Goal: Transaction & Acquisition: Download file/media

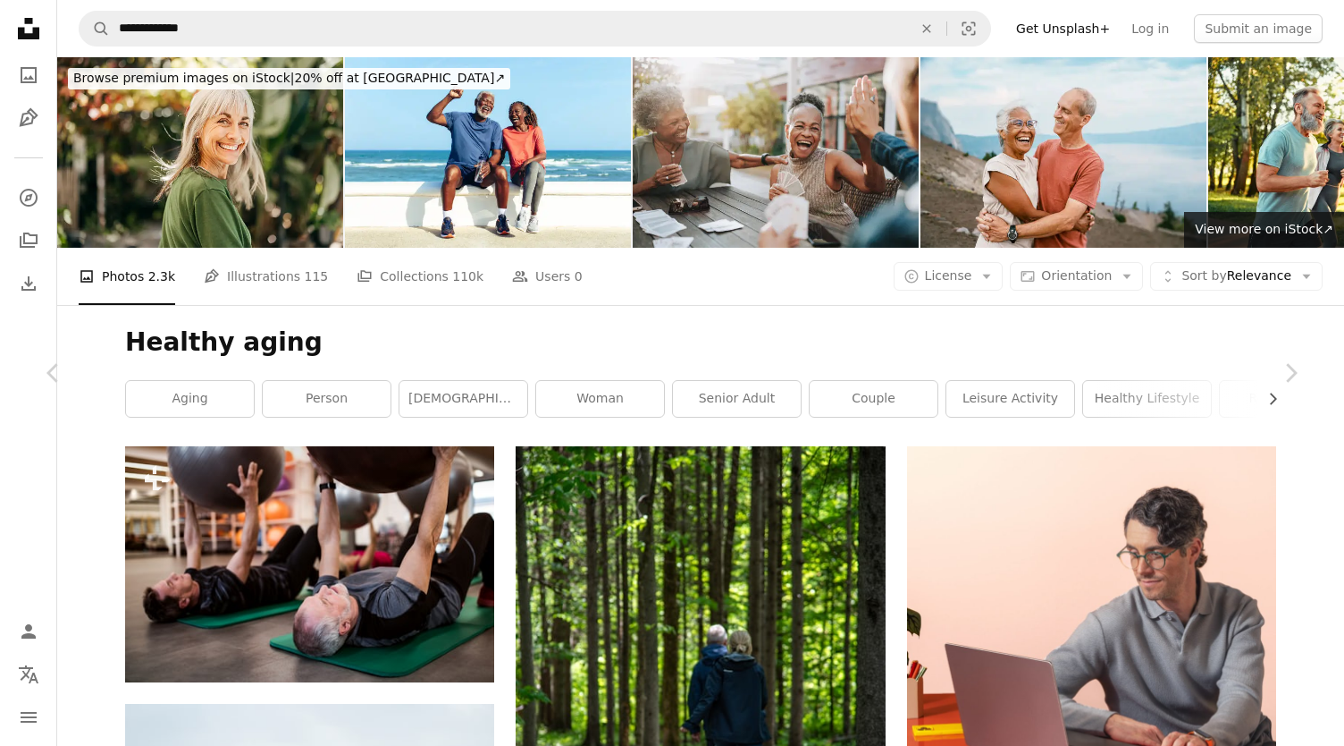
scroll to position [23102, 0]
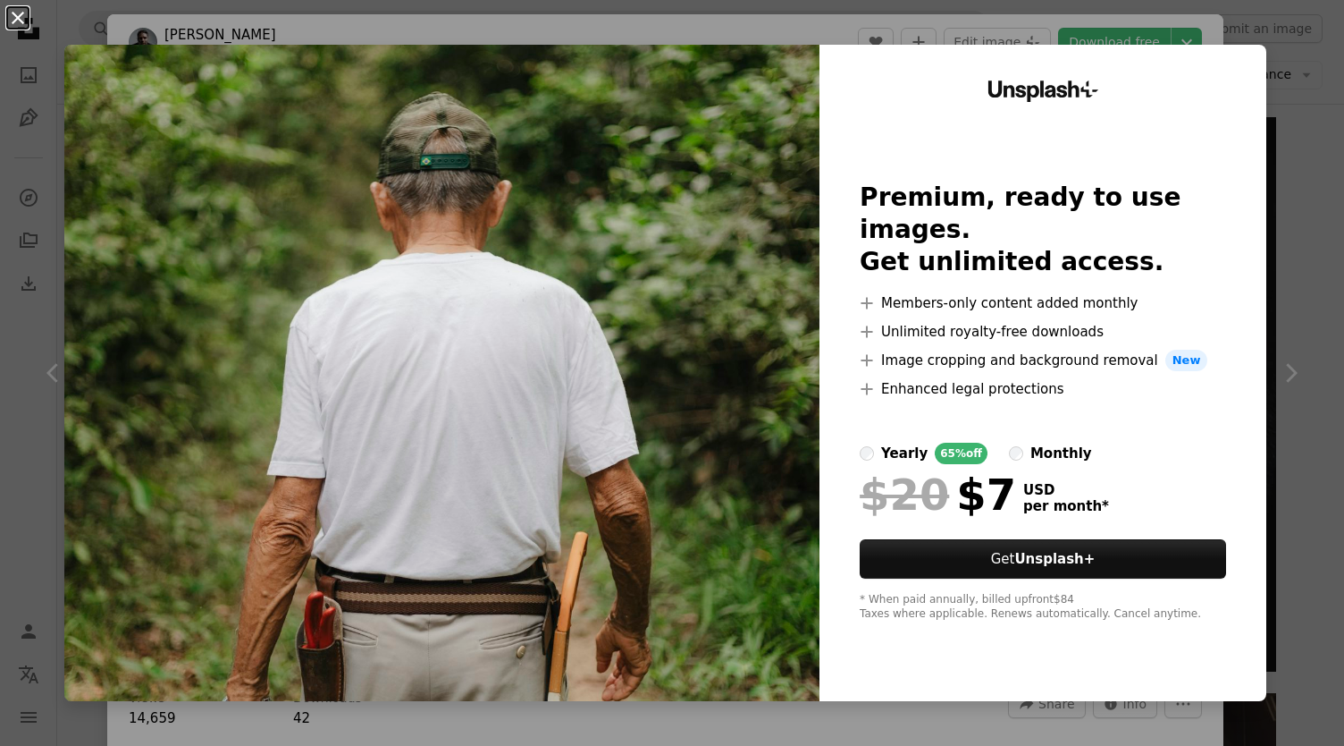
click at [22, 15] on button "An X shape" at bounding box center [17, 17] width 21 height 21
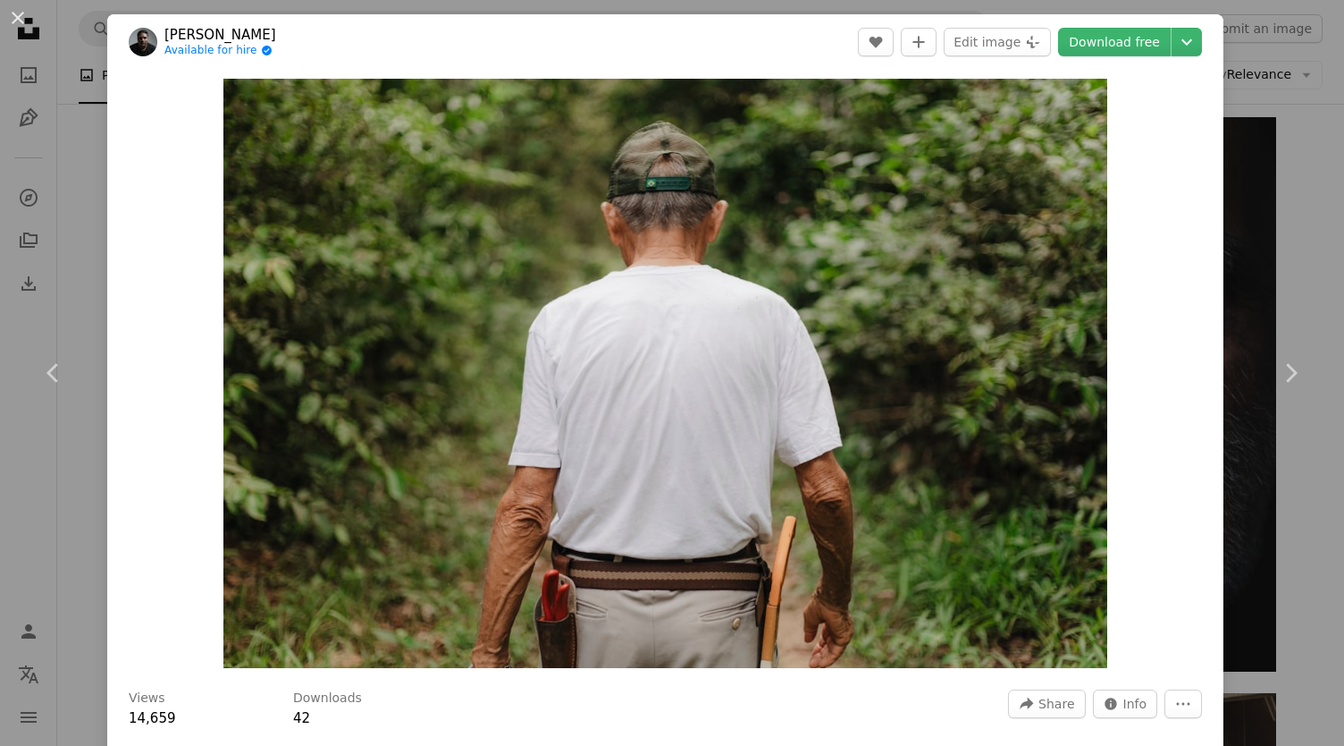
click at [1179, 350] on div "Zoom in" at bounding box center [665, 373] width 1116 height 607
click at [1137, 38] on link "Download free" at bounding box center [1114, 42] width 113 height 29
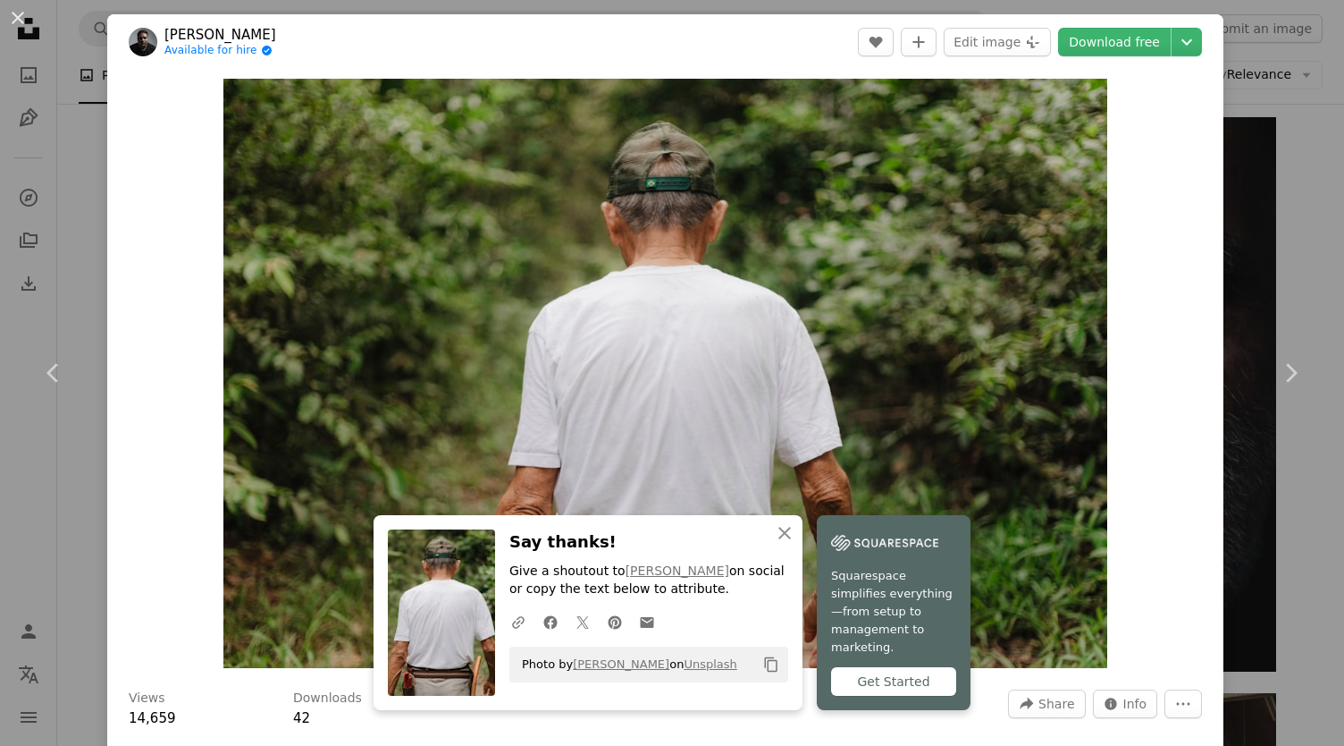
click at [1300, 244] on div "An X shape Chevron left Chevron right An X shape Close Say thanks! Give a shout…" at bounding box center [672, 373] width 1344 height 746
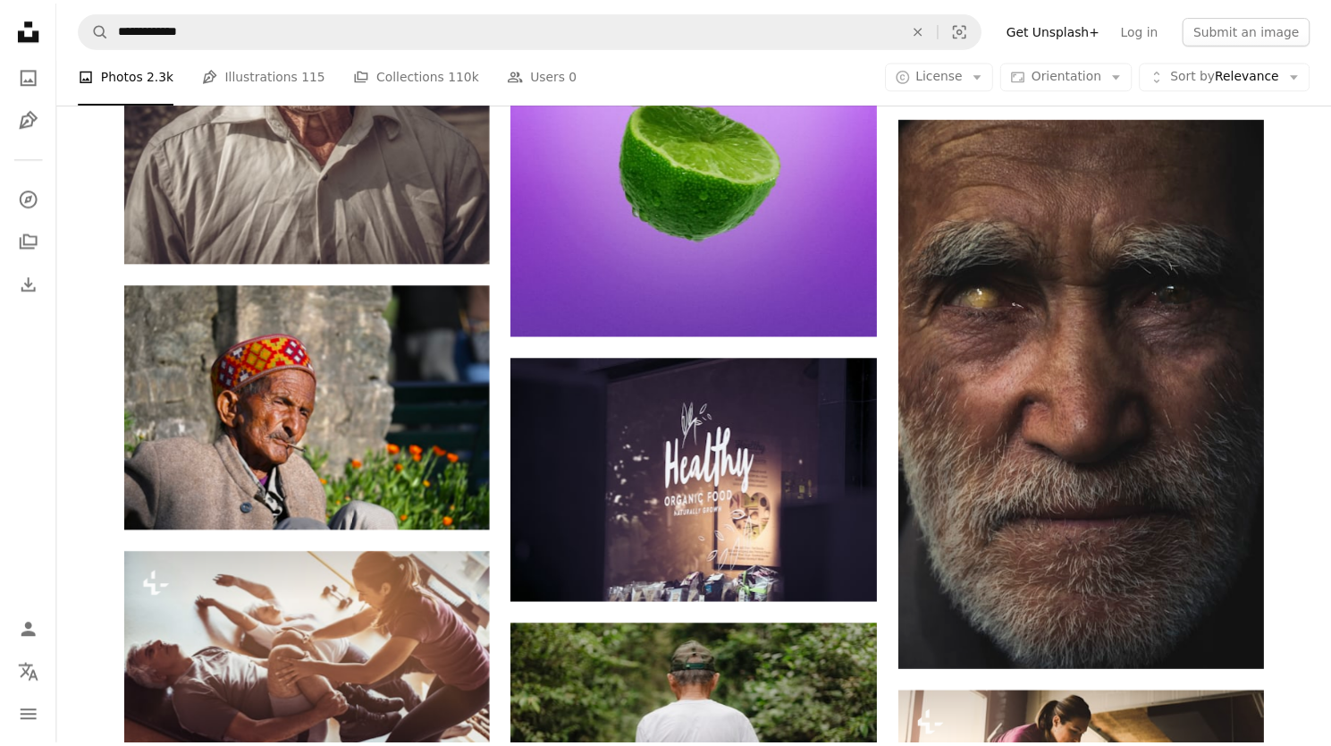
scroll to position [18053, 0]
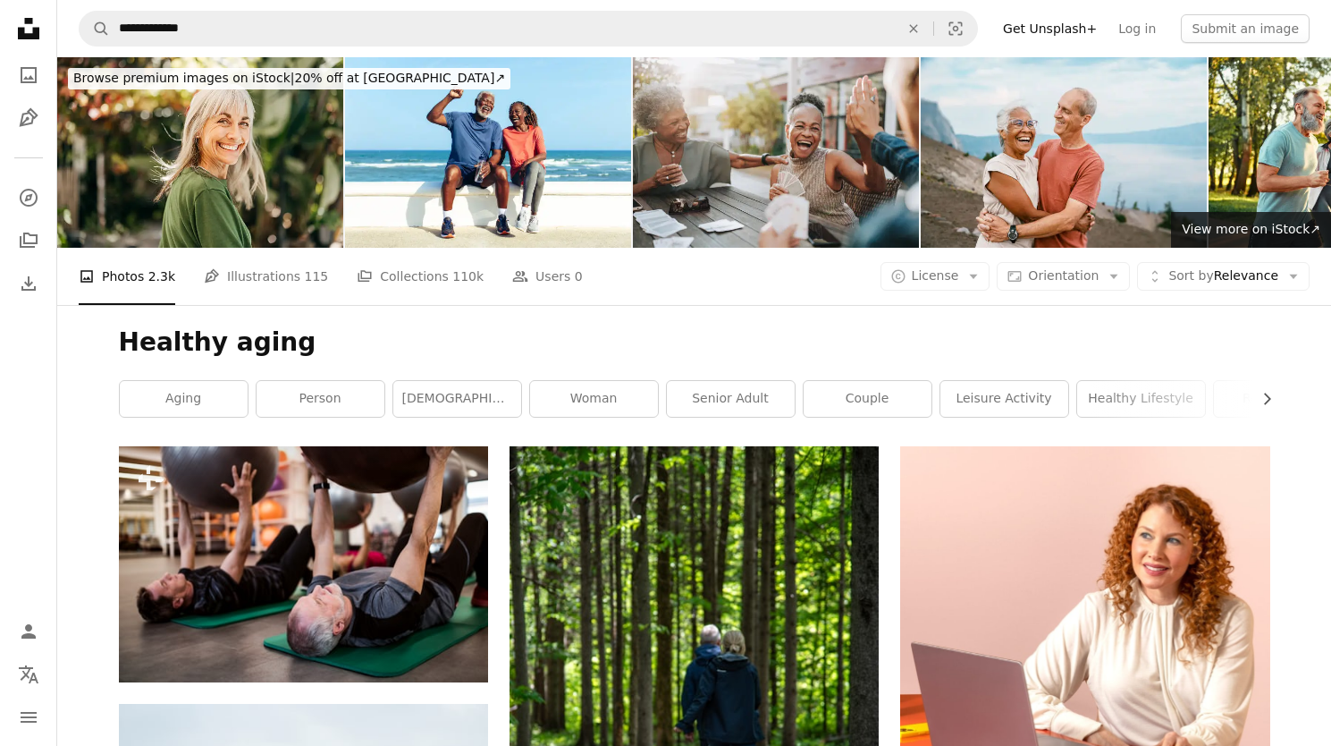
scroll to position [13230, 0]
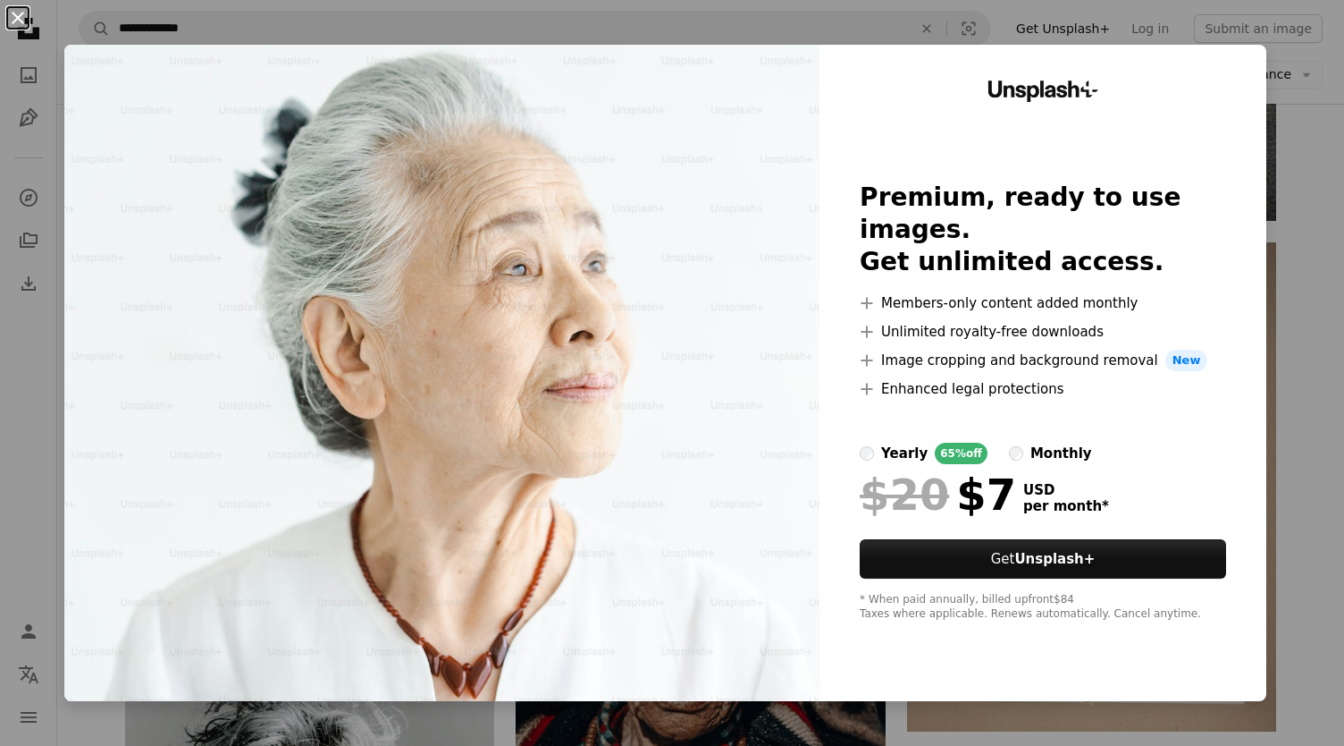
click at [11, 26] on button "An X shape" at bounding box center [17, 17] width 21 height 21
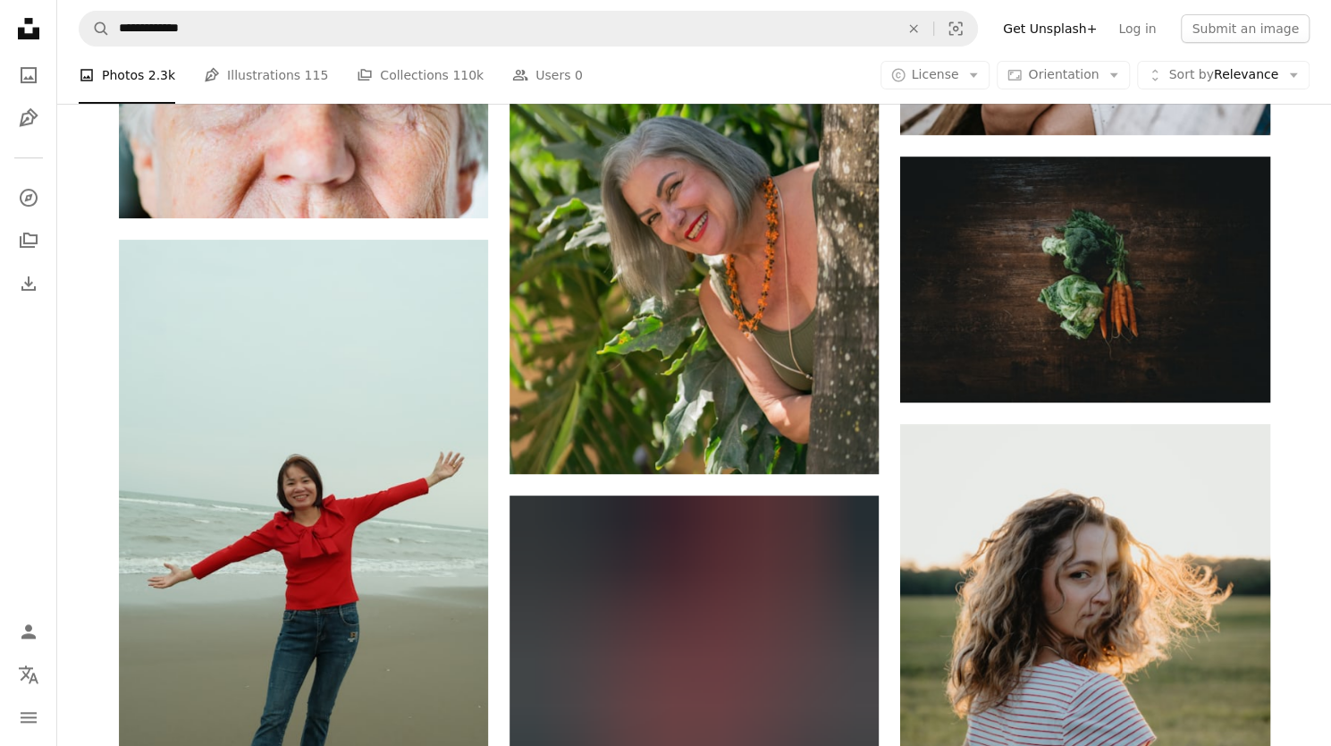
scroll to position [40315, 0]
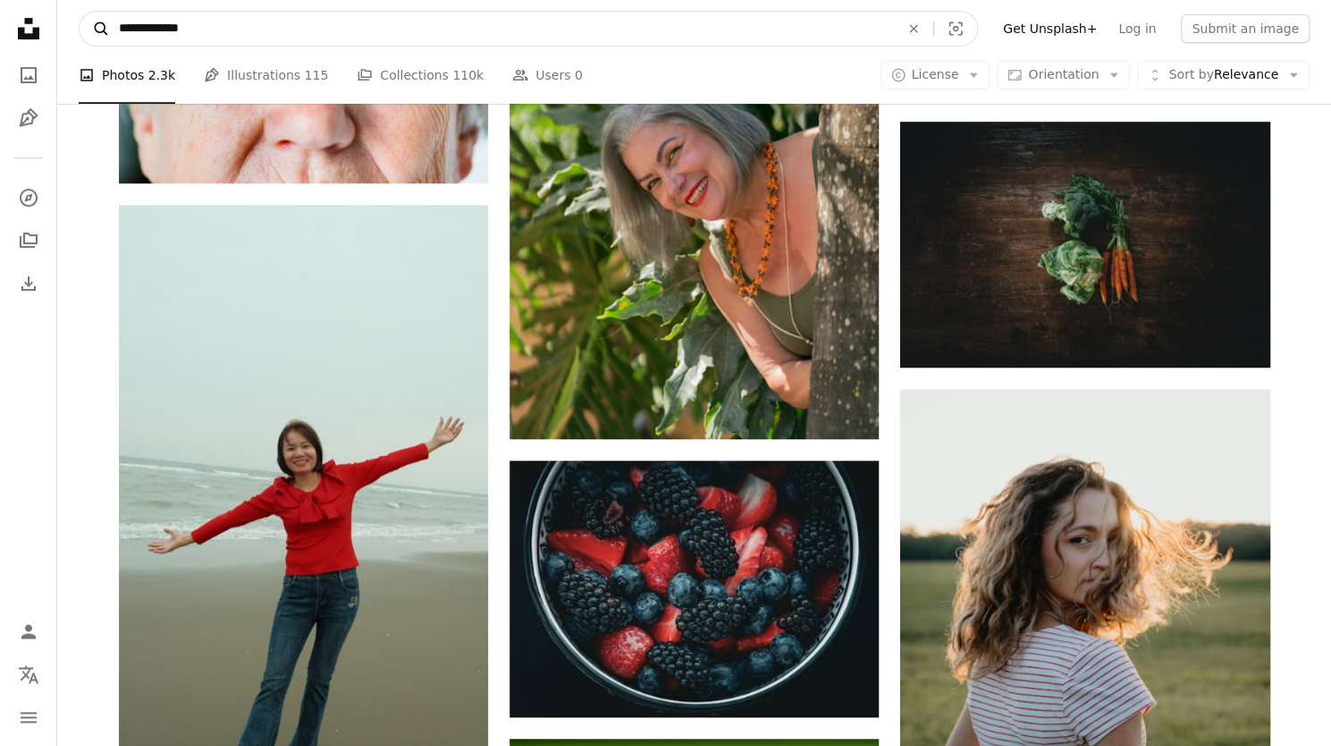
drag, startPoint x: 215, startPoint y: 19, endPoint x: 102, endPoint y: 22, distance: 112.7
click at [102, 22] on form "**********" at bounding box center [528, 29] width 899 height 36
type input "**********"
click at [80, 12] on button "A magnifying glass" at bounding box center [95, 29] width 30 height 34
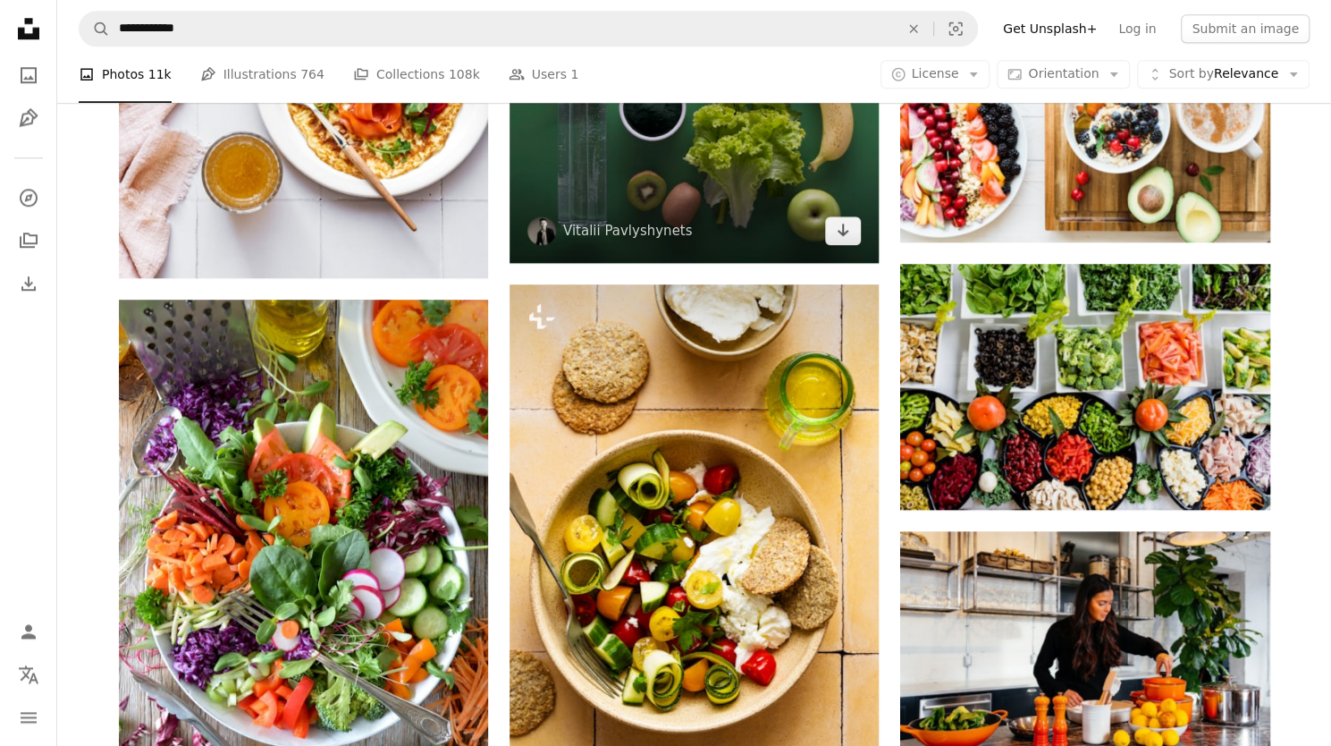
scroll to position [715, 0]
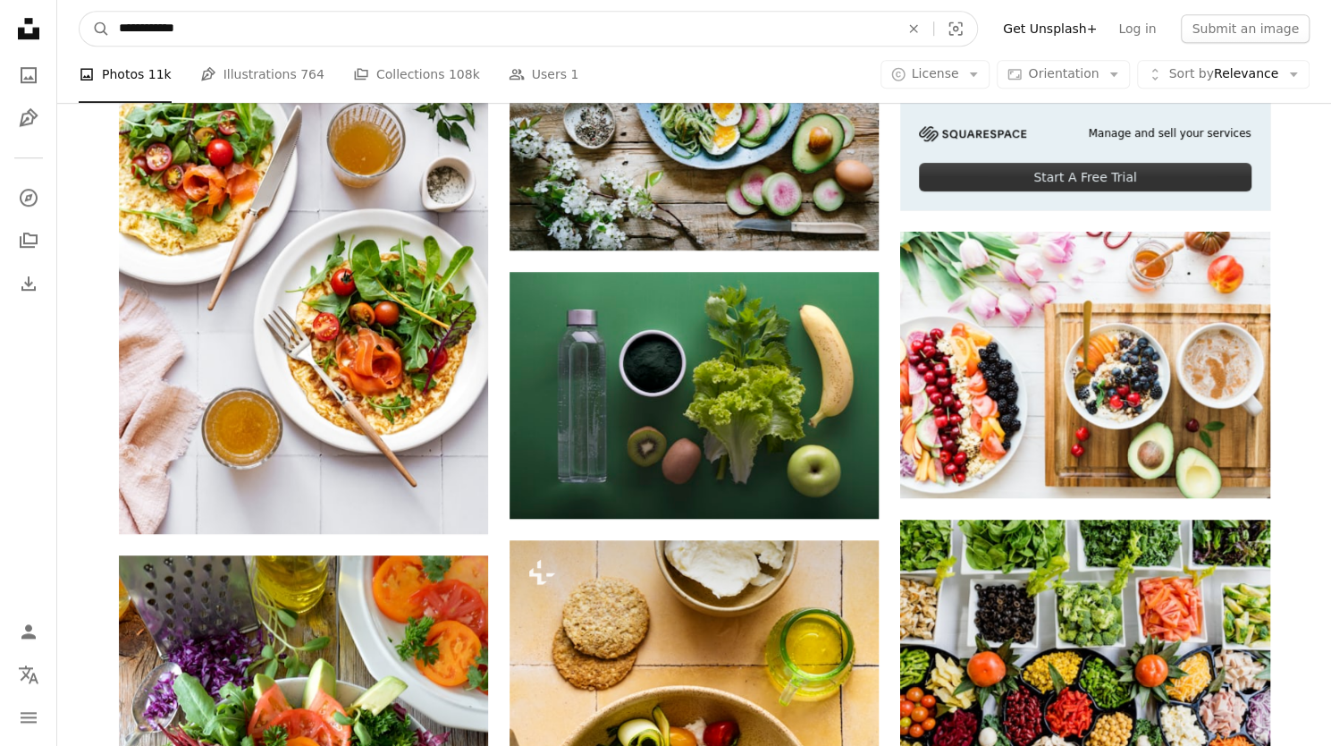
click at [318, 24] on input "**********" at bounding box center [502, 29] width 784 height 34
type input "**********"
click at [80, 12] on button "A magnifying glass" at bounding box center [95, 29] width 30 height 34
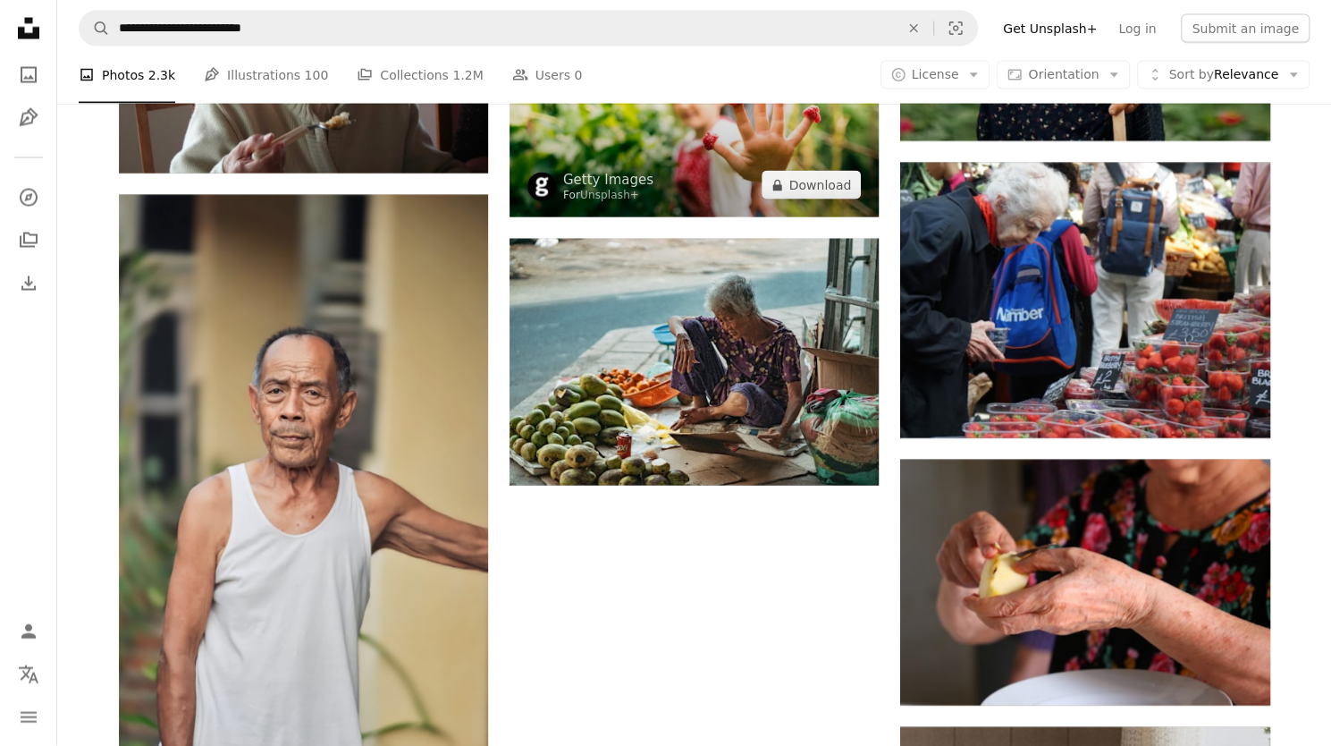
scroll to position [2235, 0]
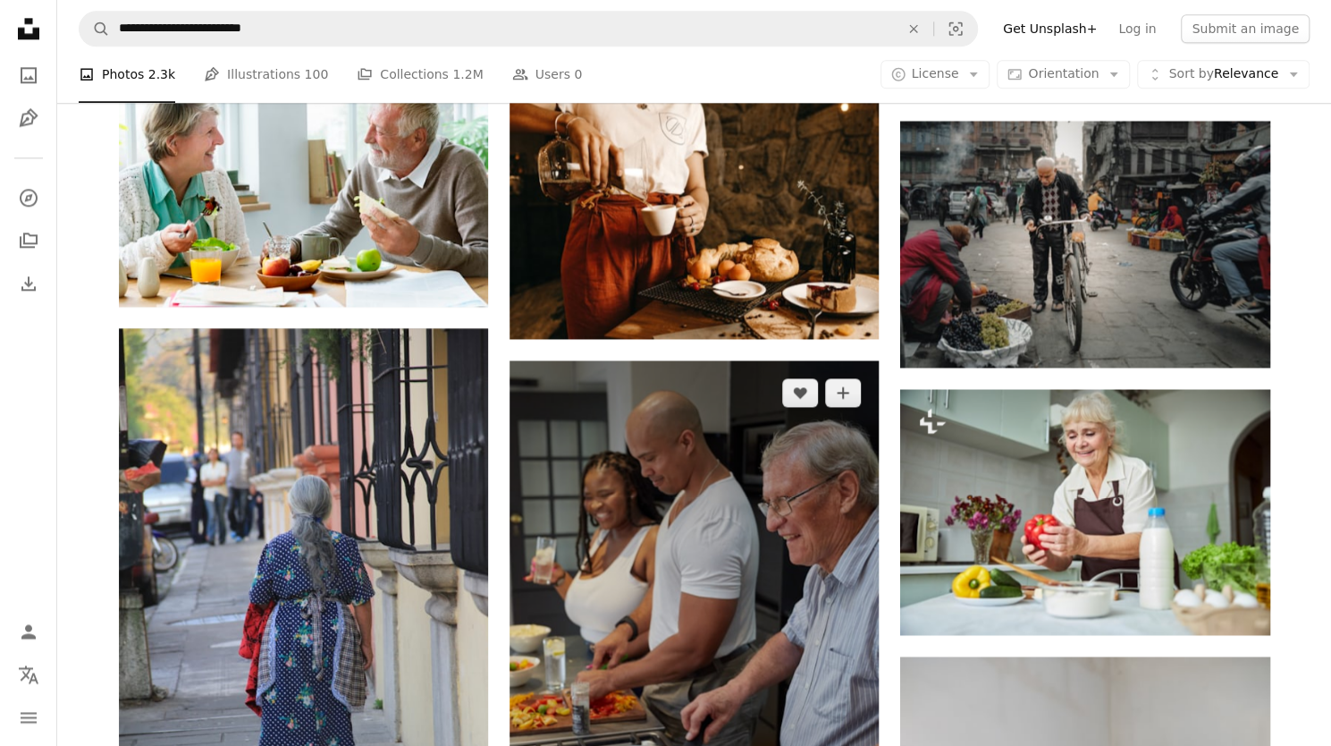
scroll to position [5363, 0]
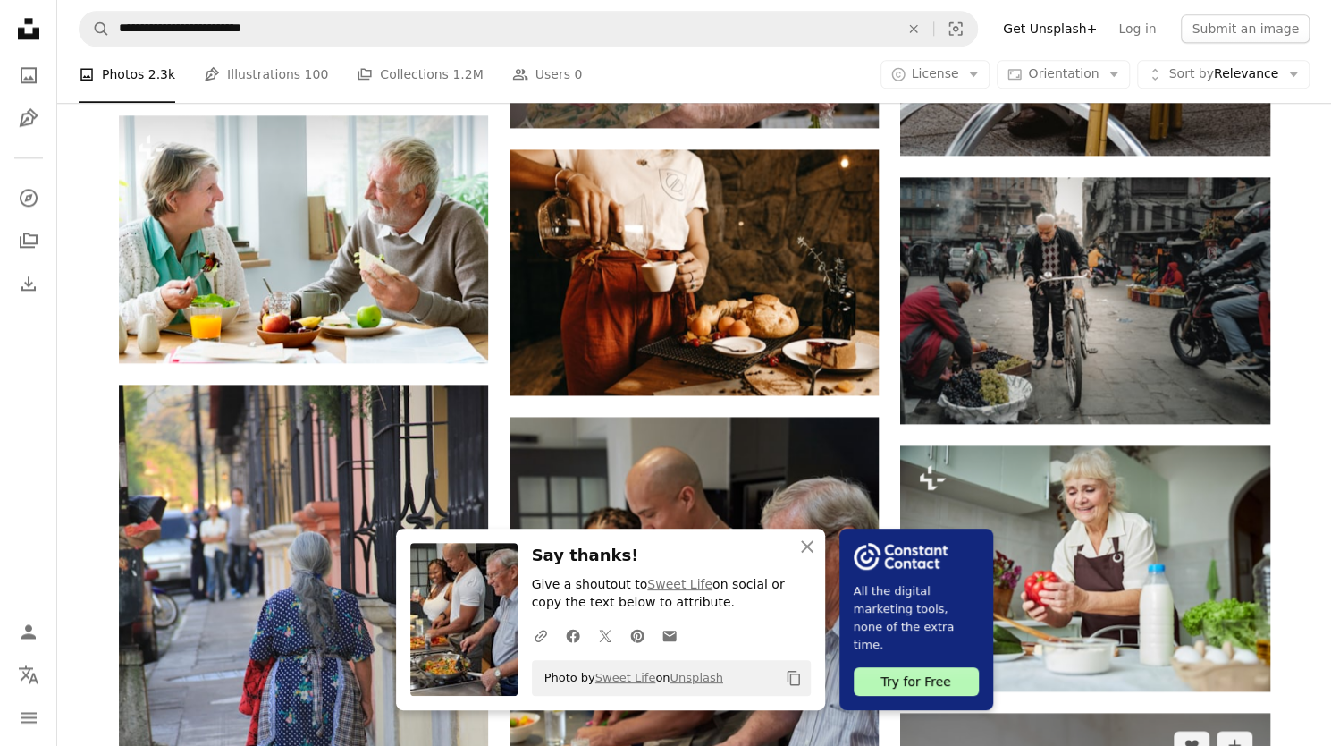
scroll to position [5185, 0]
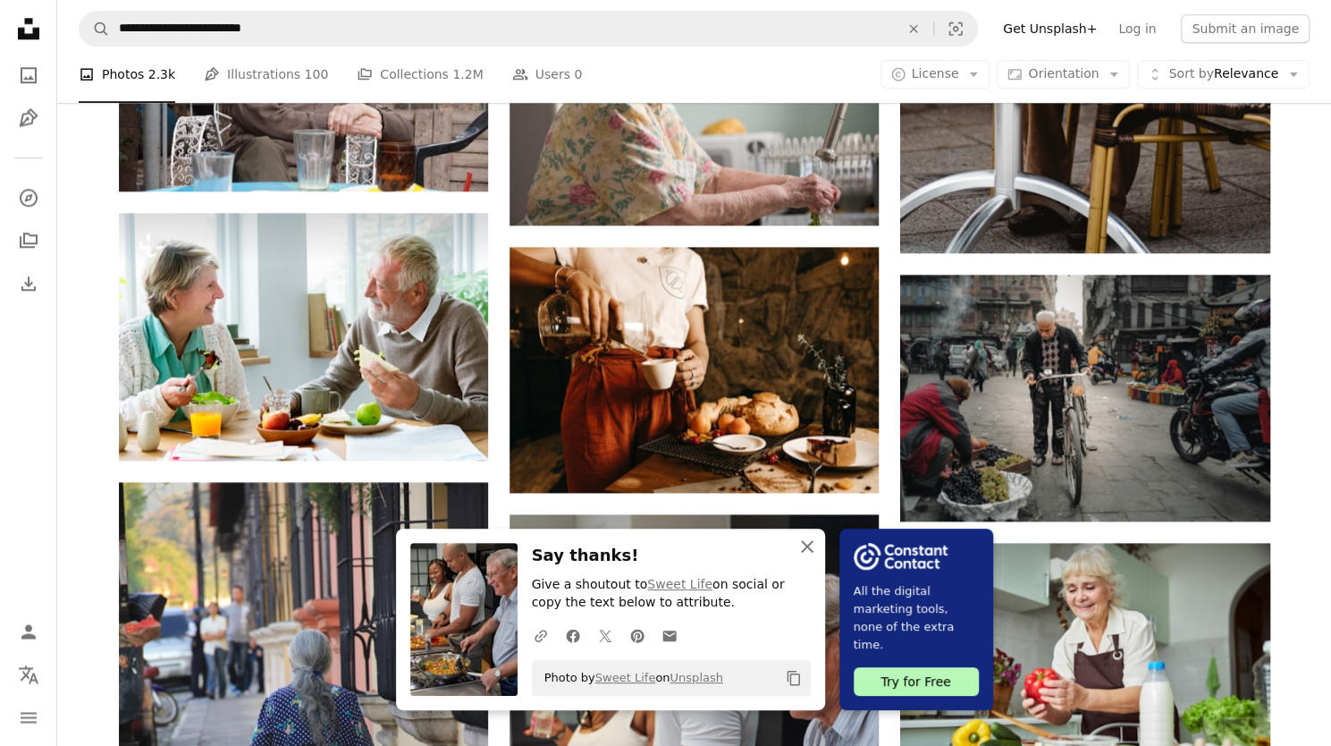
click at [813, 546] on icon "button" at bounding box center [807, 546] width 13 height 13
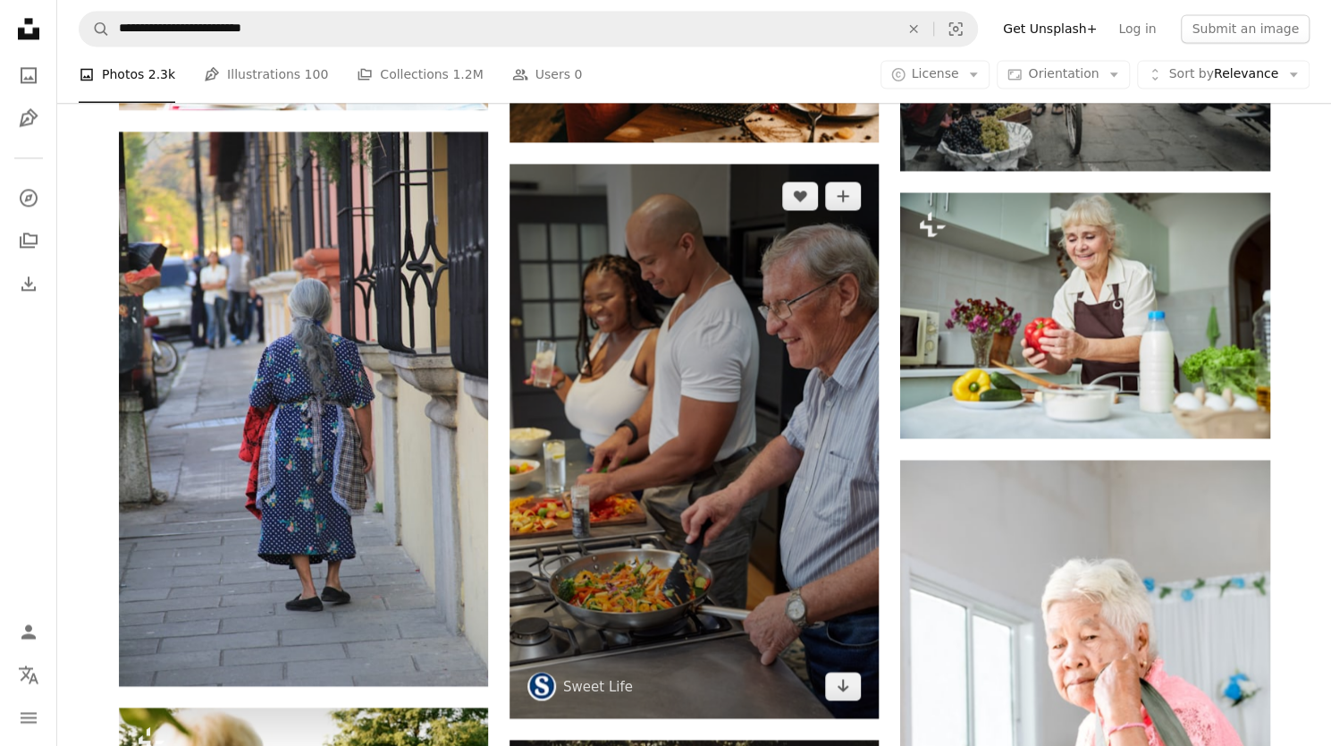
scroll to position [5542, 0]
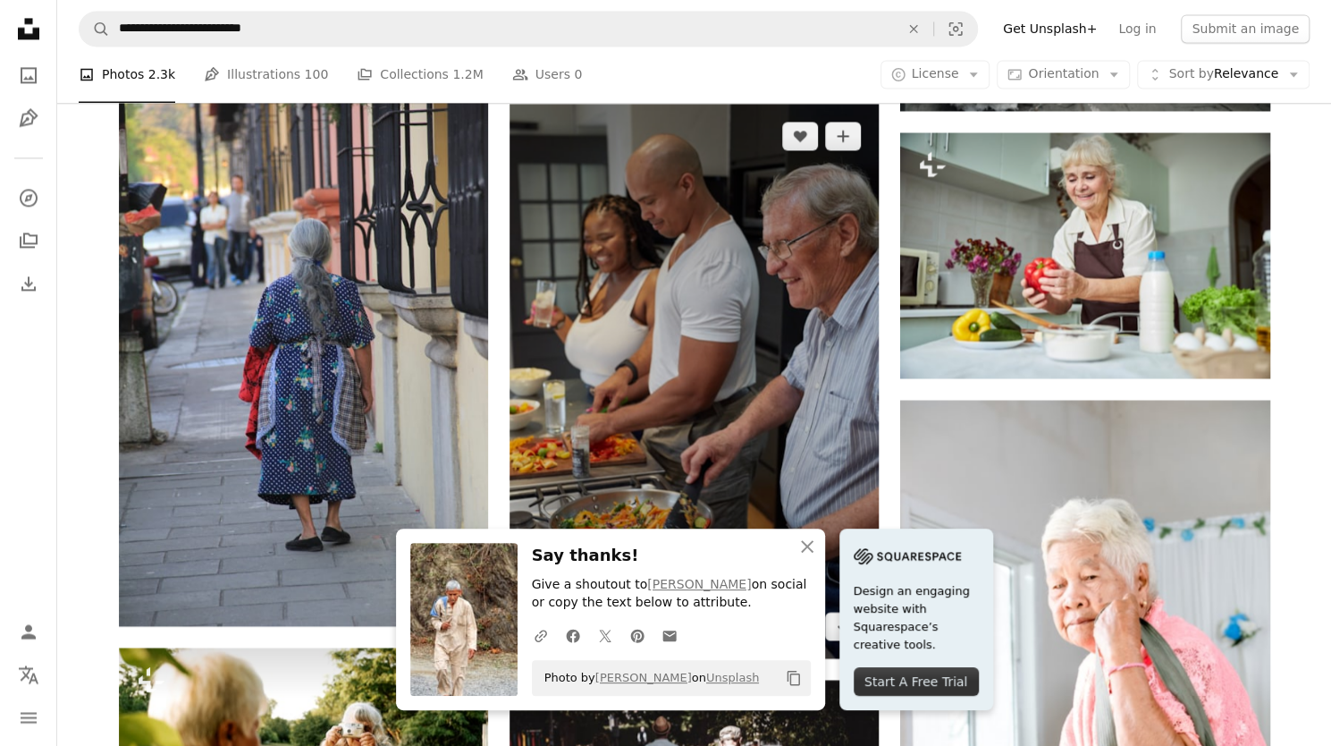
scroll to position [5721, 0]
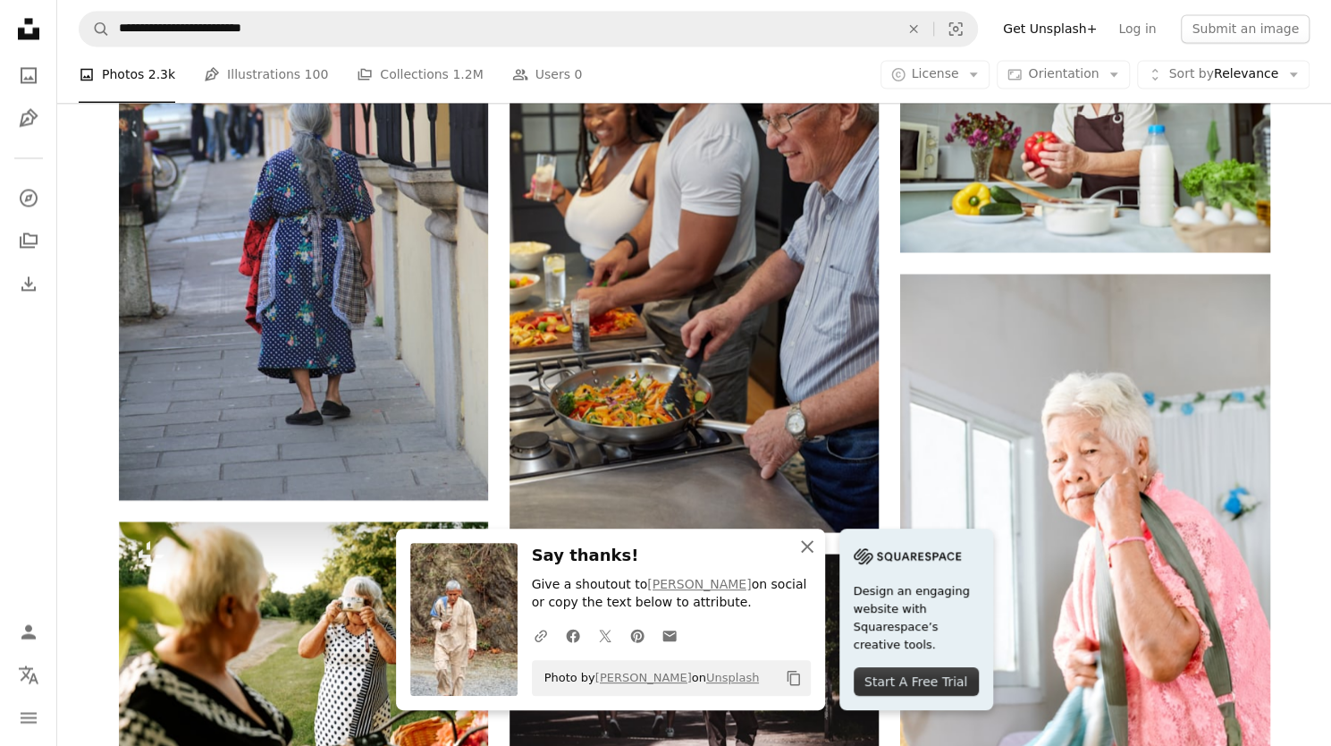
click at [813, 550] on icon "button" at bounding box center [807, 546] width 13 height 13
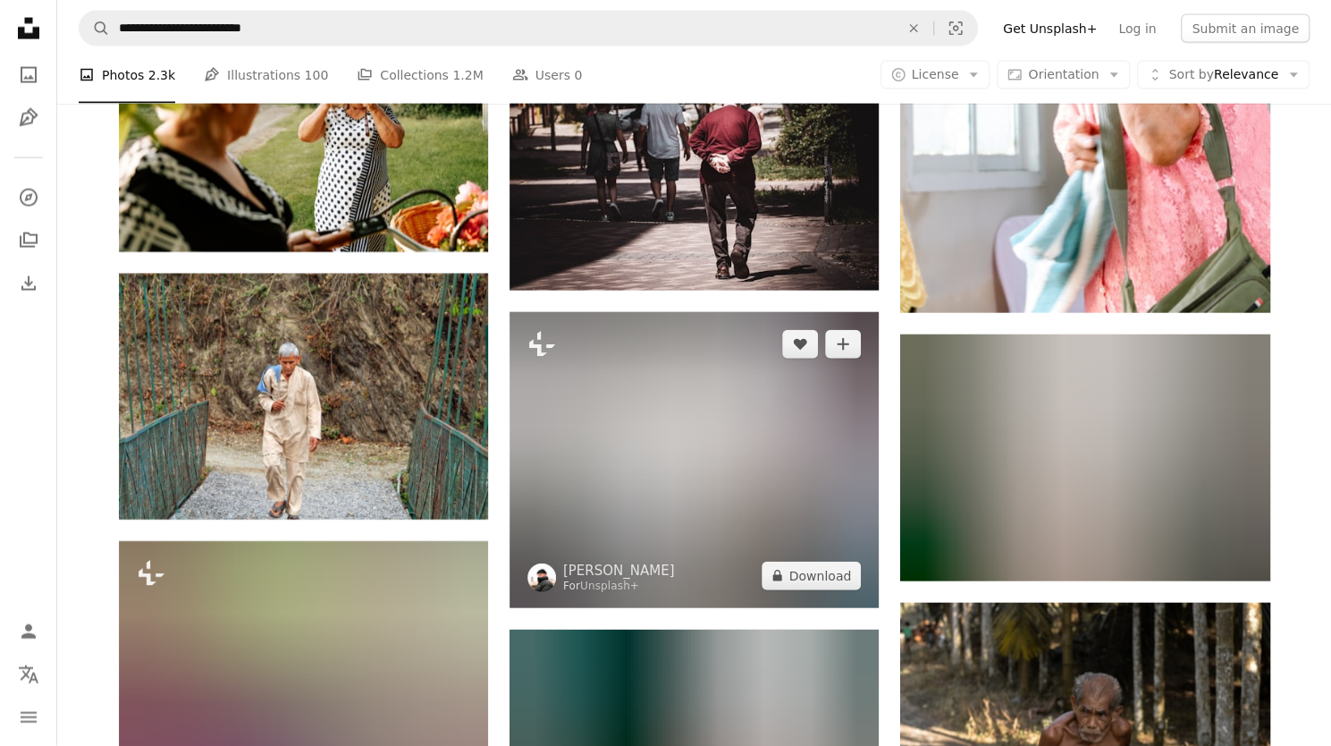
scroll to position [6257, 0]
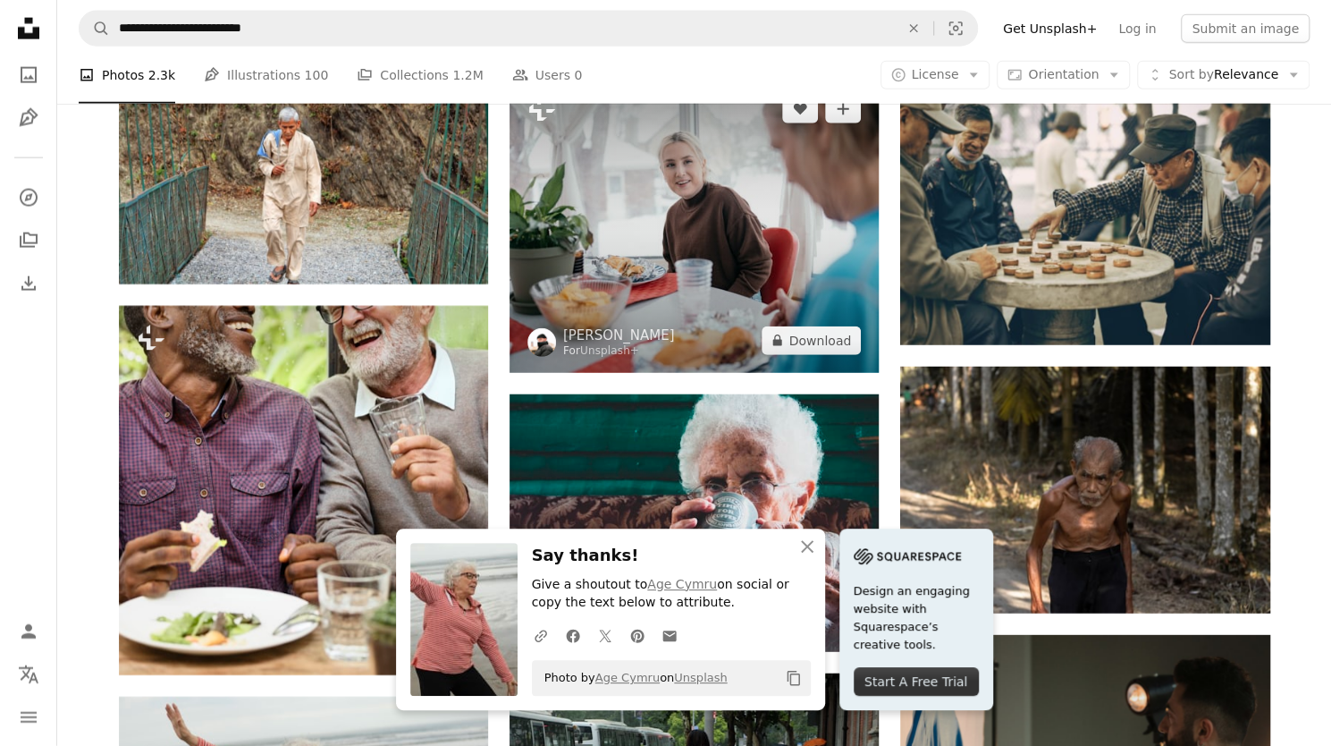
scroll to position [6525, 0]
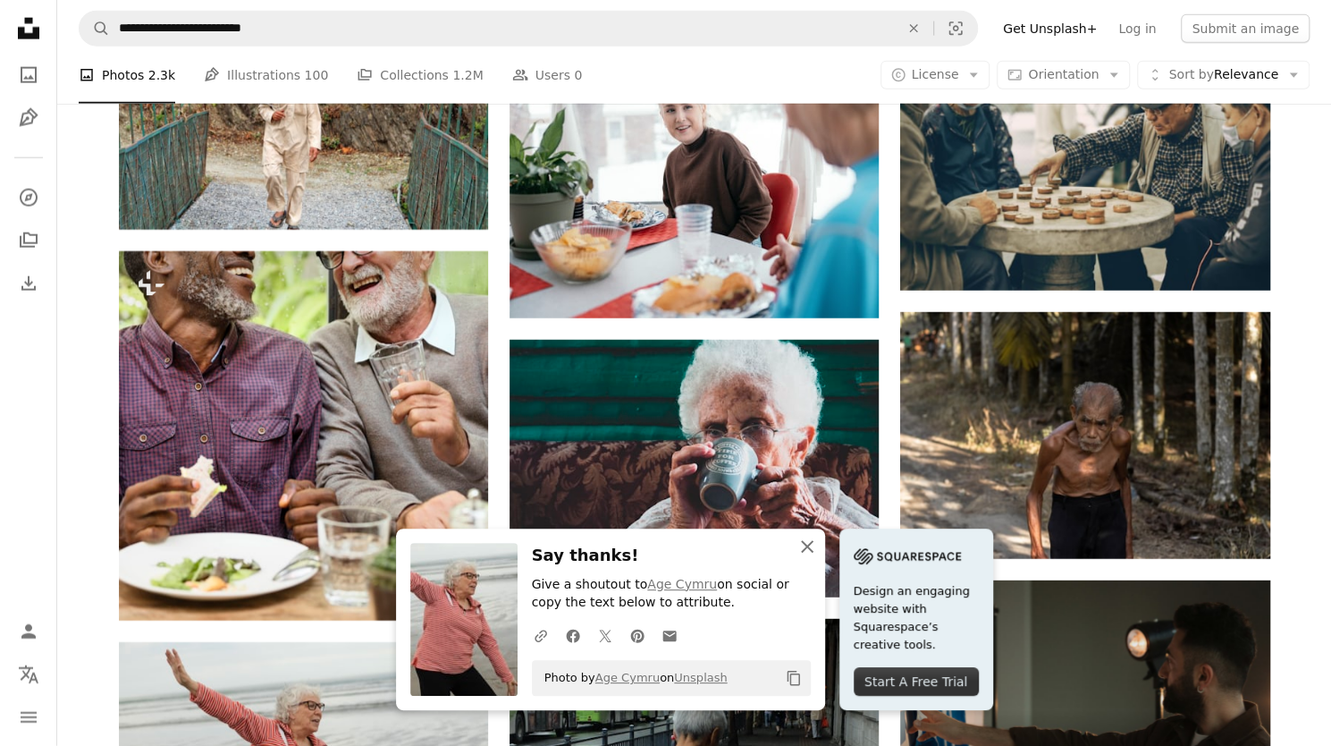
click at [818, 548] on icon "An X shape" at bounding box center [806, 545] width 21 height 21
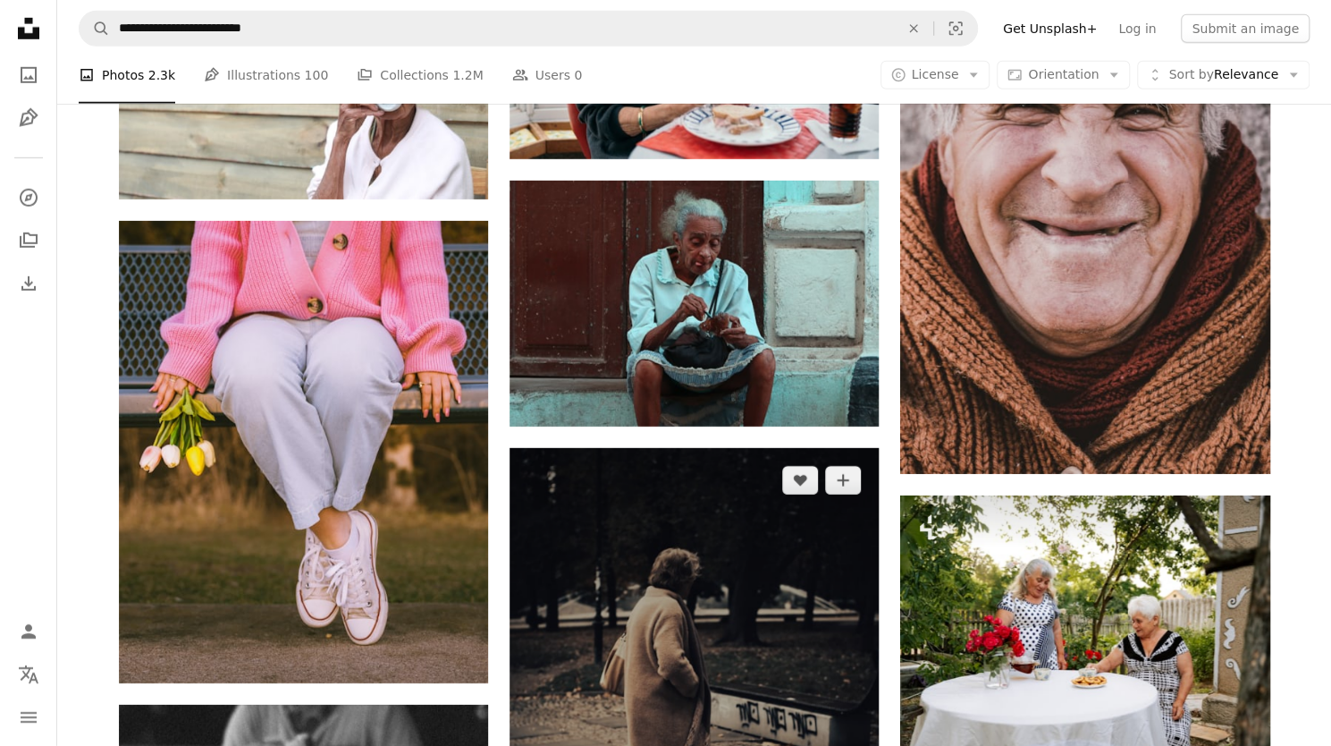
scroll to position [11352, 0]
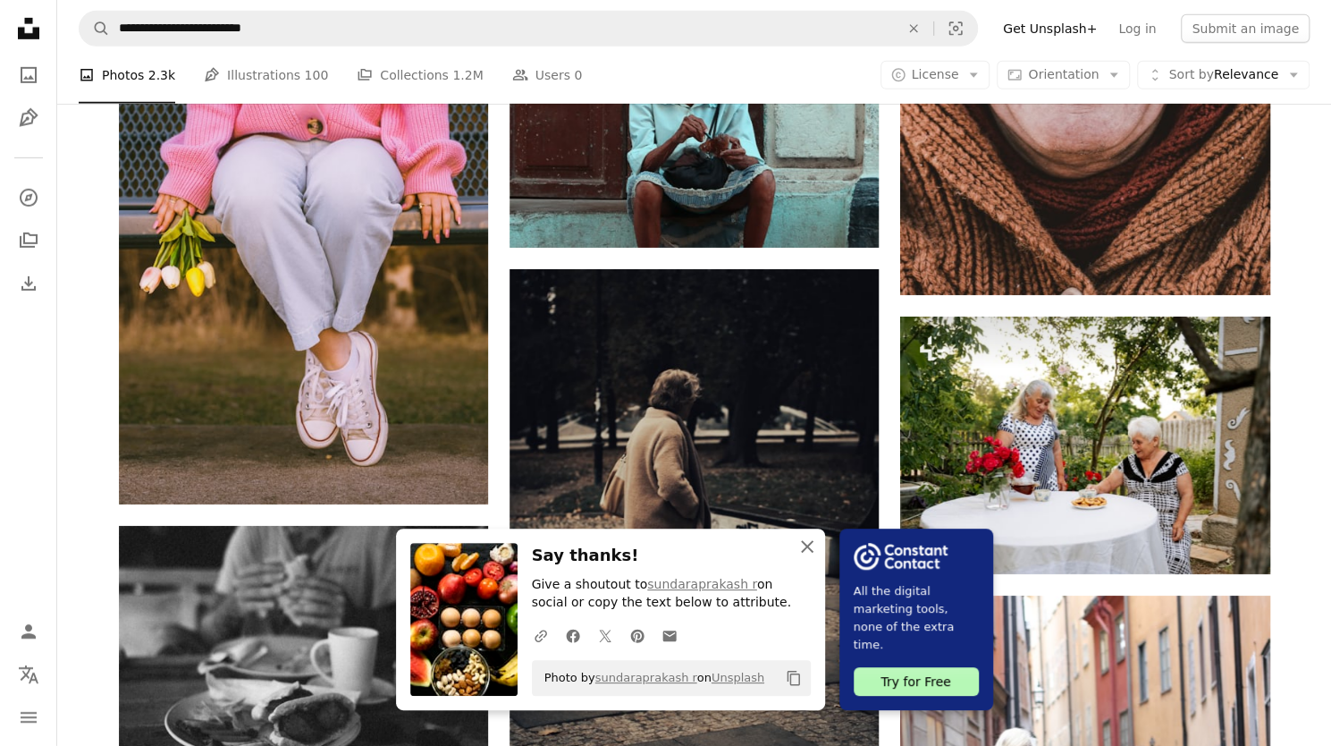
click at [818, 552] on icon "An X shape" at bounding box center [806, 545] width 21 height 21
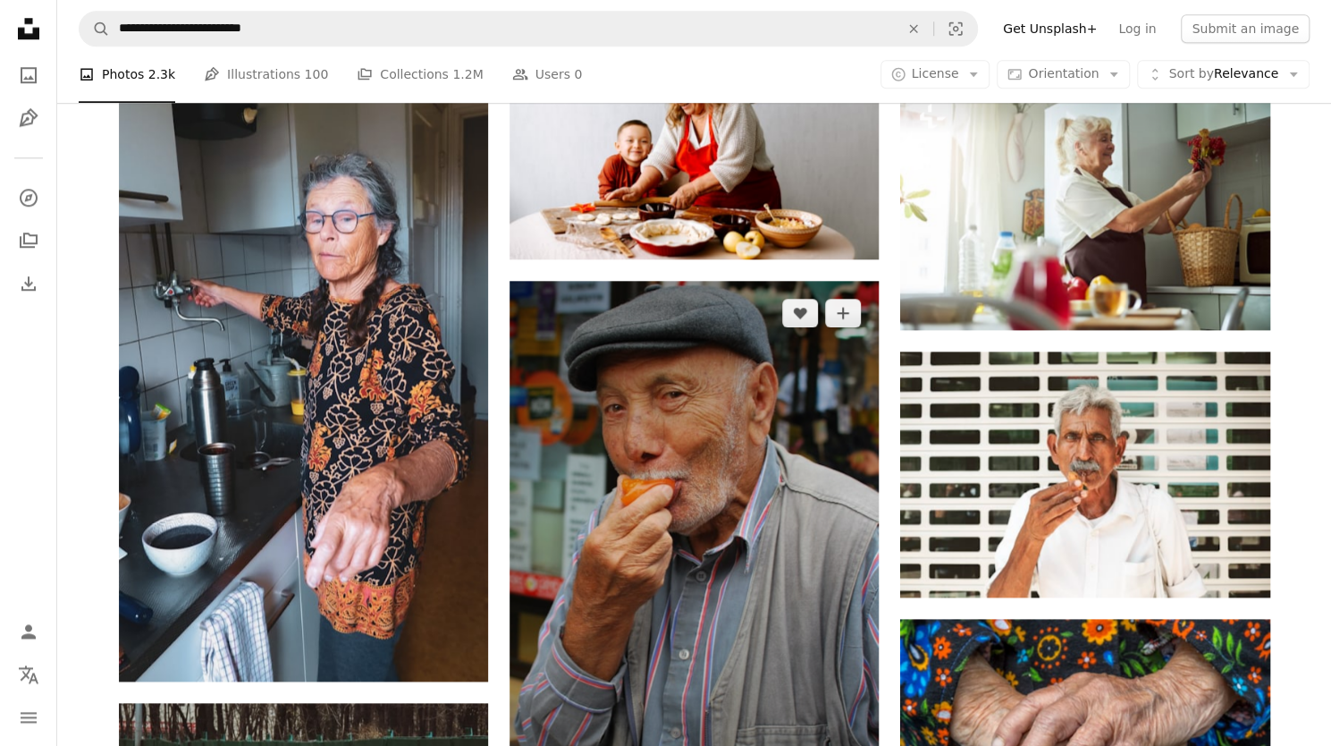
scroll to position [12961, 0]
